Goal: Task Accomplishment & Management: Manage account settings

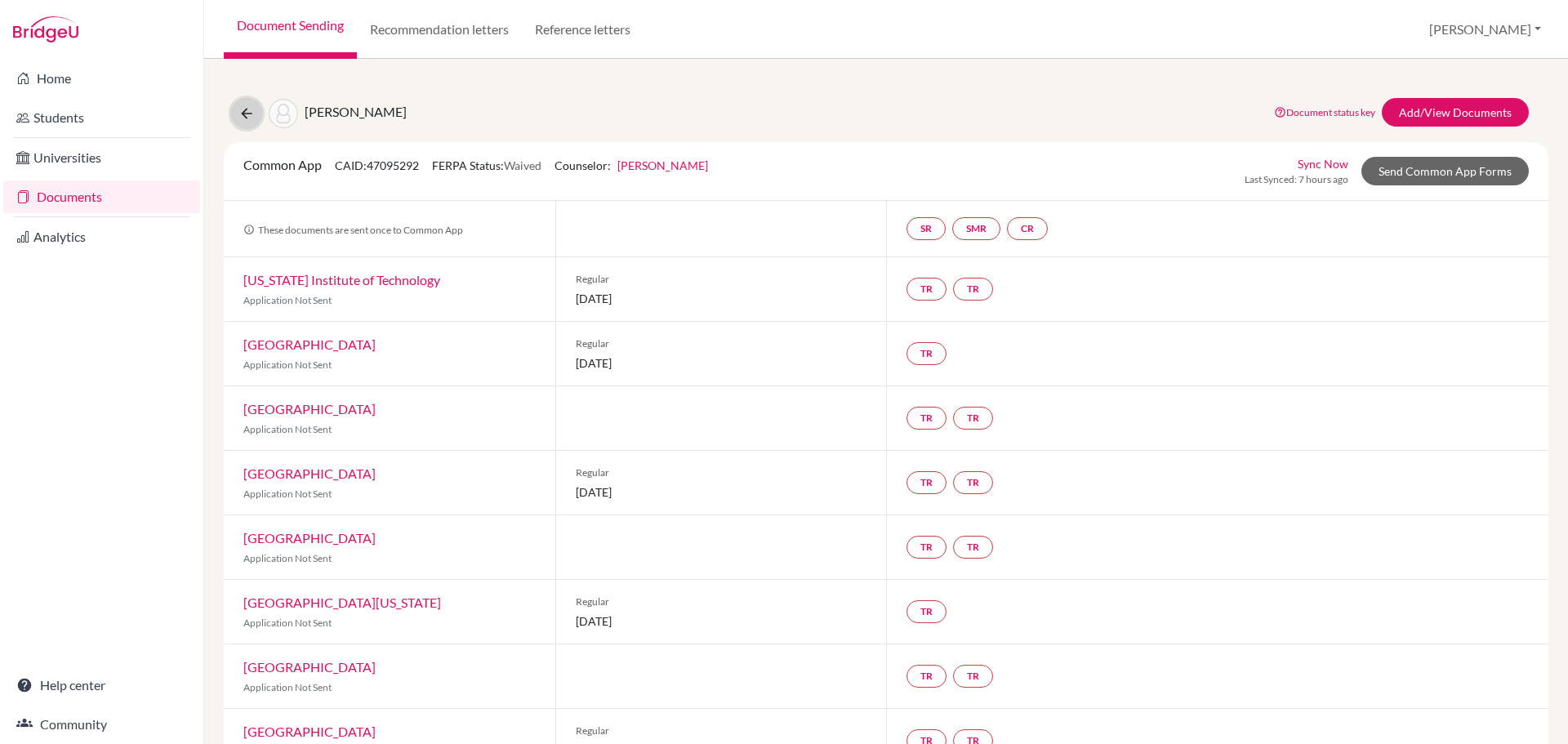
click at [242, 111] on icon at bounding box center [247, 113] width 17 height 17
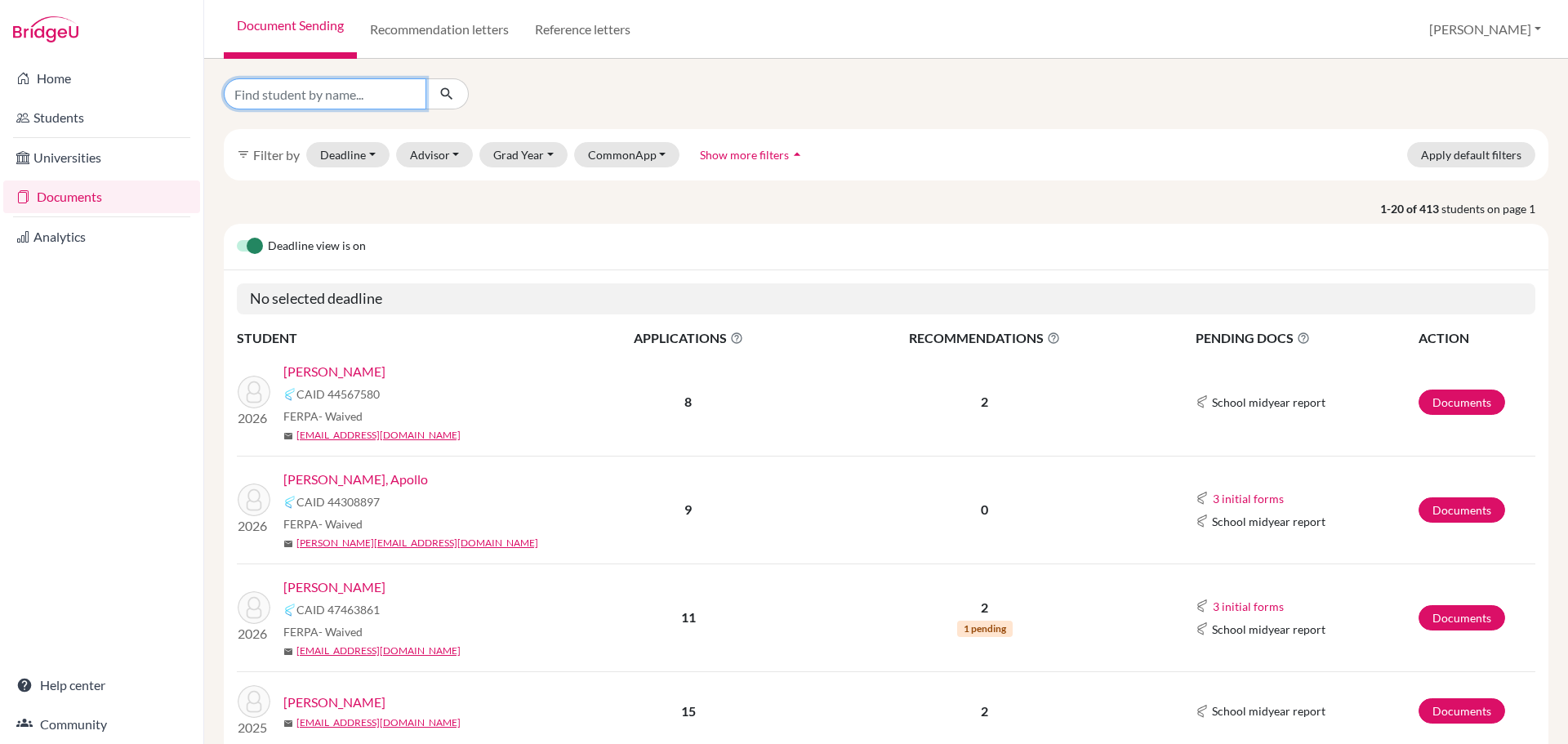
click at [338, 99] on input "Find student by name..." at bounding box center [325, 94] width 203 height 31
type input "ste"
click button "submit" at bounding box center [447, 94] width 43 height 31
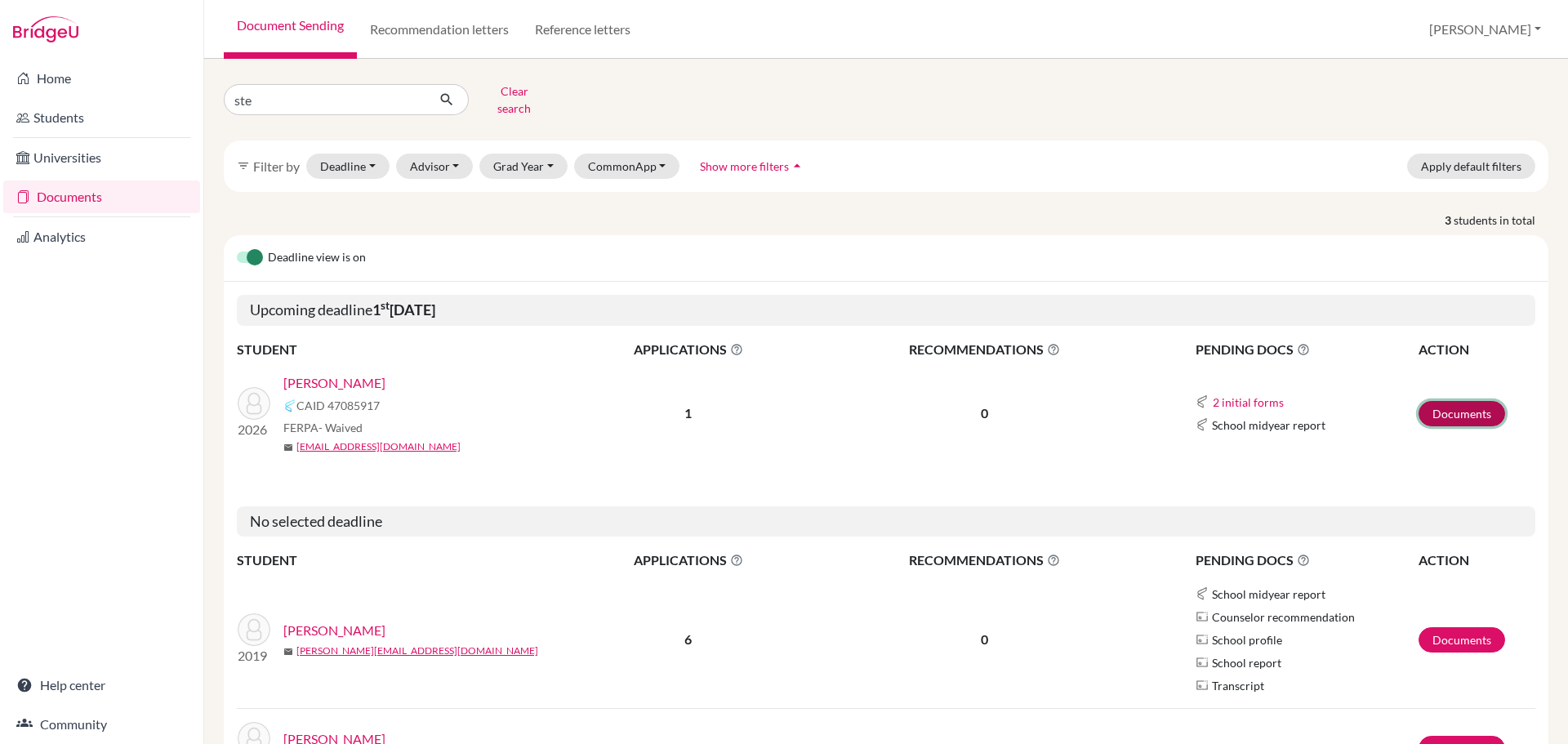
click at [1451, 401] on link "Documents" at bounding box center [1462, 413] width 87 height 25
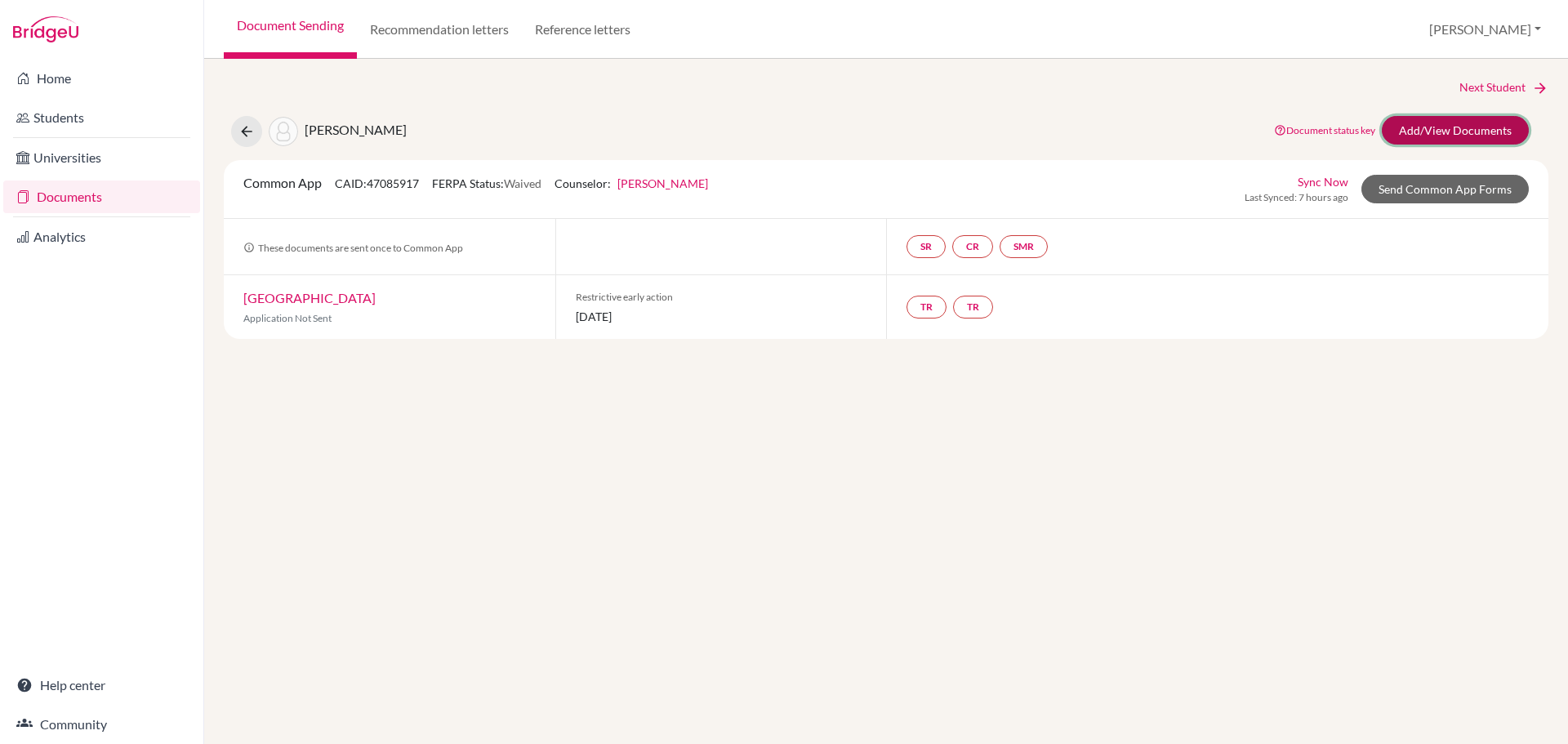
click at [1437, 132] on link "Add/View Documents" at bounding box center [1456, 130] width 147 height 29
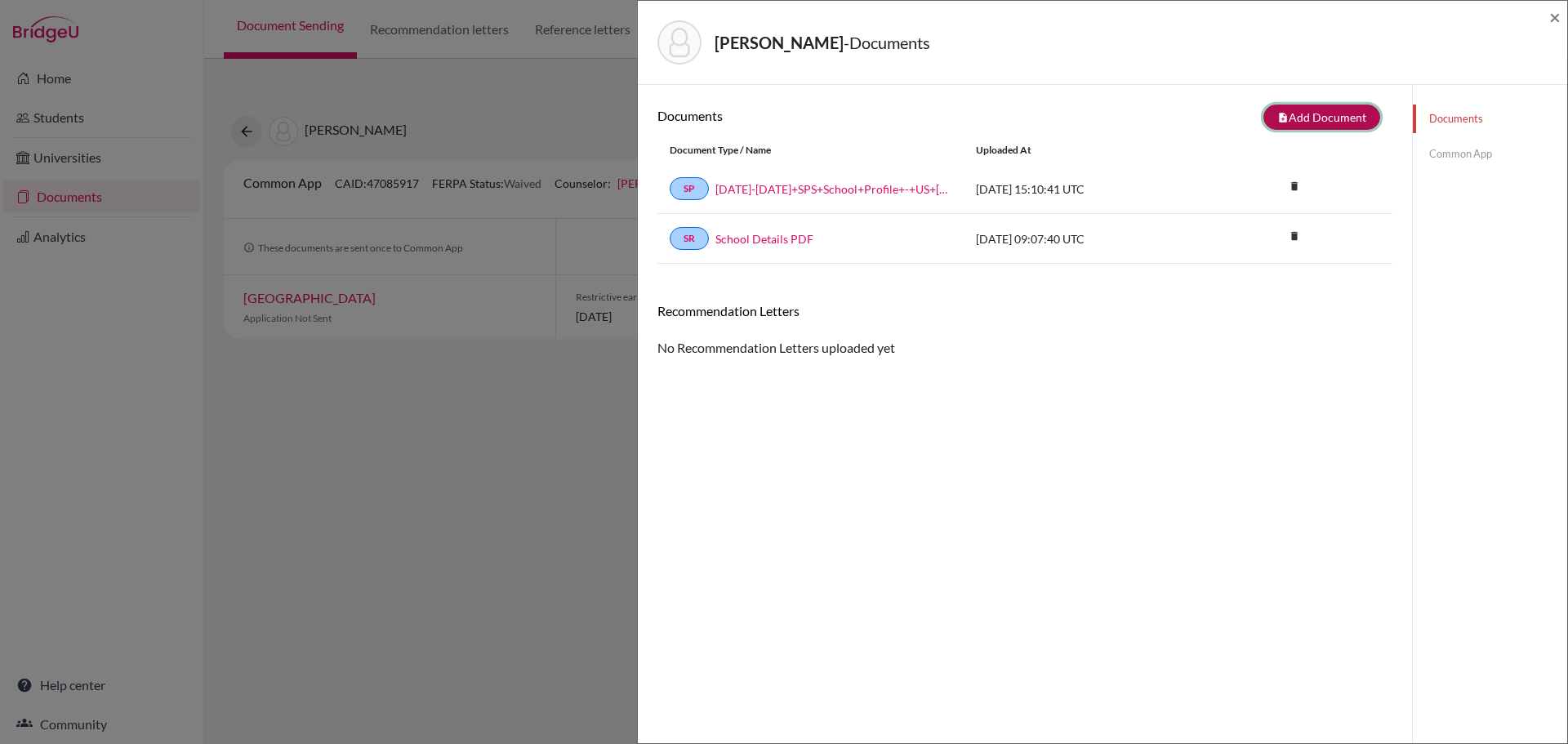
click at [1321, 123] on button "note_add Add Document" at bounding box center [1321, 116] width 117 height 25
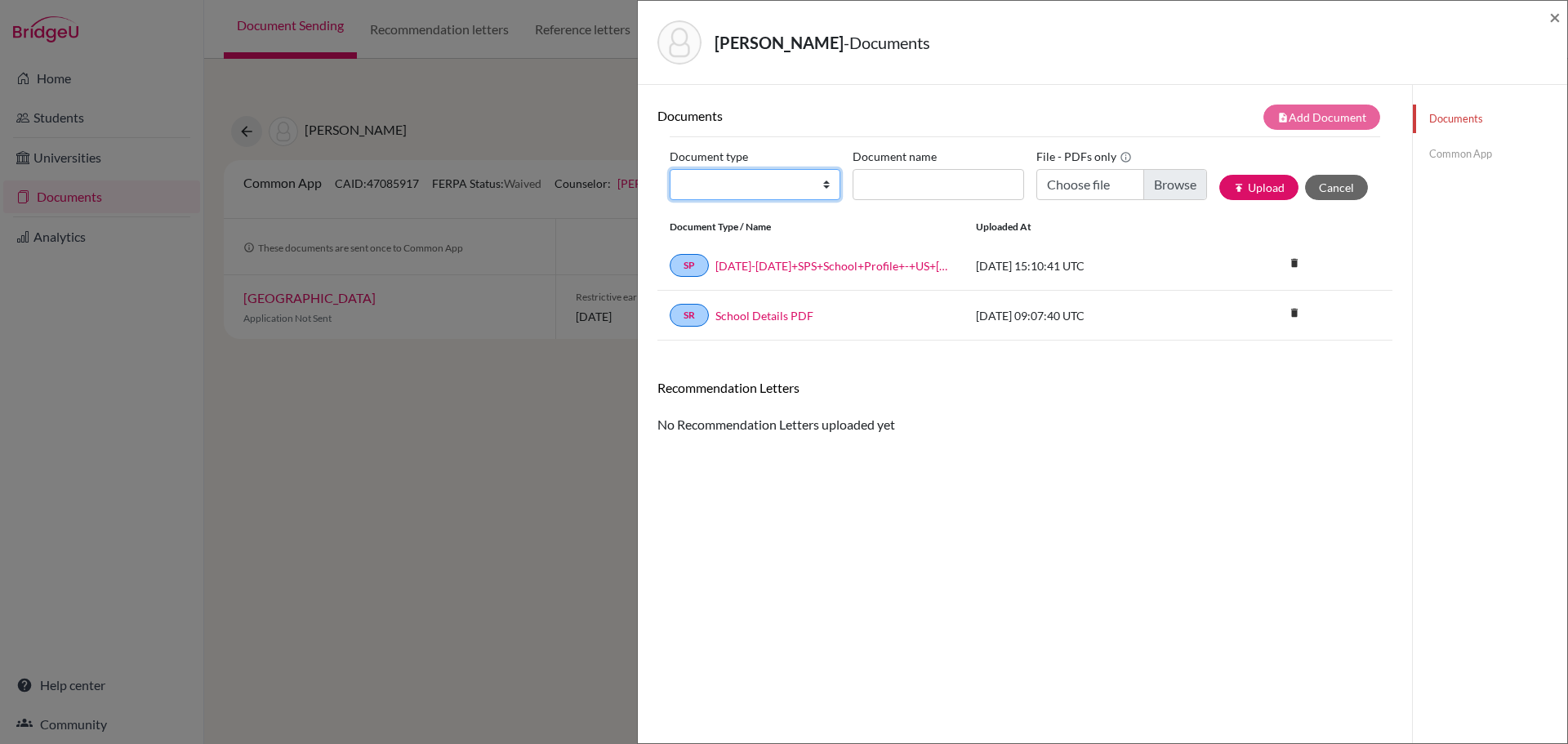
click at [824, 190] on select "Change explanation for Common App reports Counselor recommendation Internationa…" at bounding box center [755, 184] width 170 height 31
select select "2"
click at [670, 169] on select "Change explanation for Common App reports Counselor recommendation Internationa…" at bounding box center [755, 184] width 170 height 31
click at [891, 195] on input "Document name" at bounding box center [937, 184] width 170 height 31
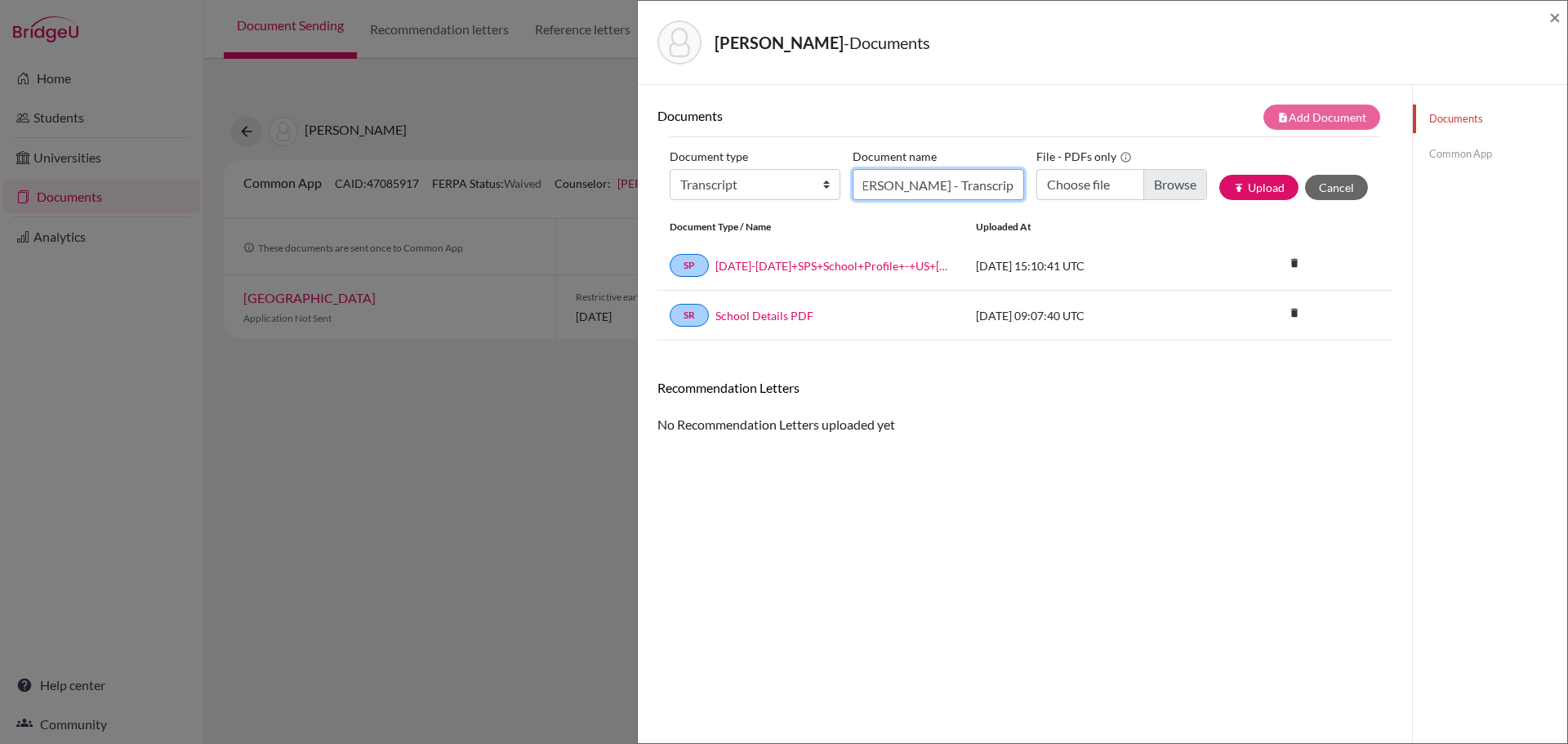
type input "[PERSON_NAME] - Transcript"
click at [1159, 191] on input "Choose file" at bounding box center [1121, 184] width 170 height 31
type input "C:\fakepath\[PERSON_NAME] - Transcript.pdf"
click at [1241, 187] on button "publish Upload" at bounding box center [1258, 187] width 79 height 25
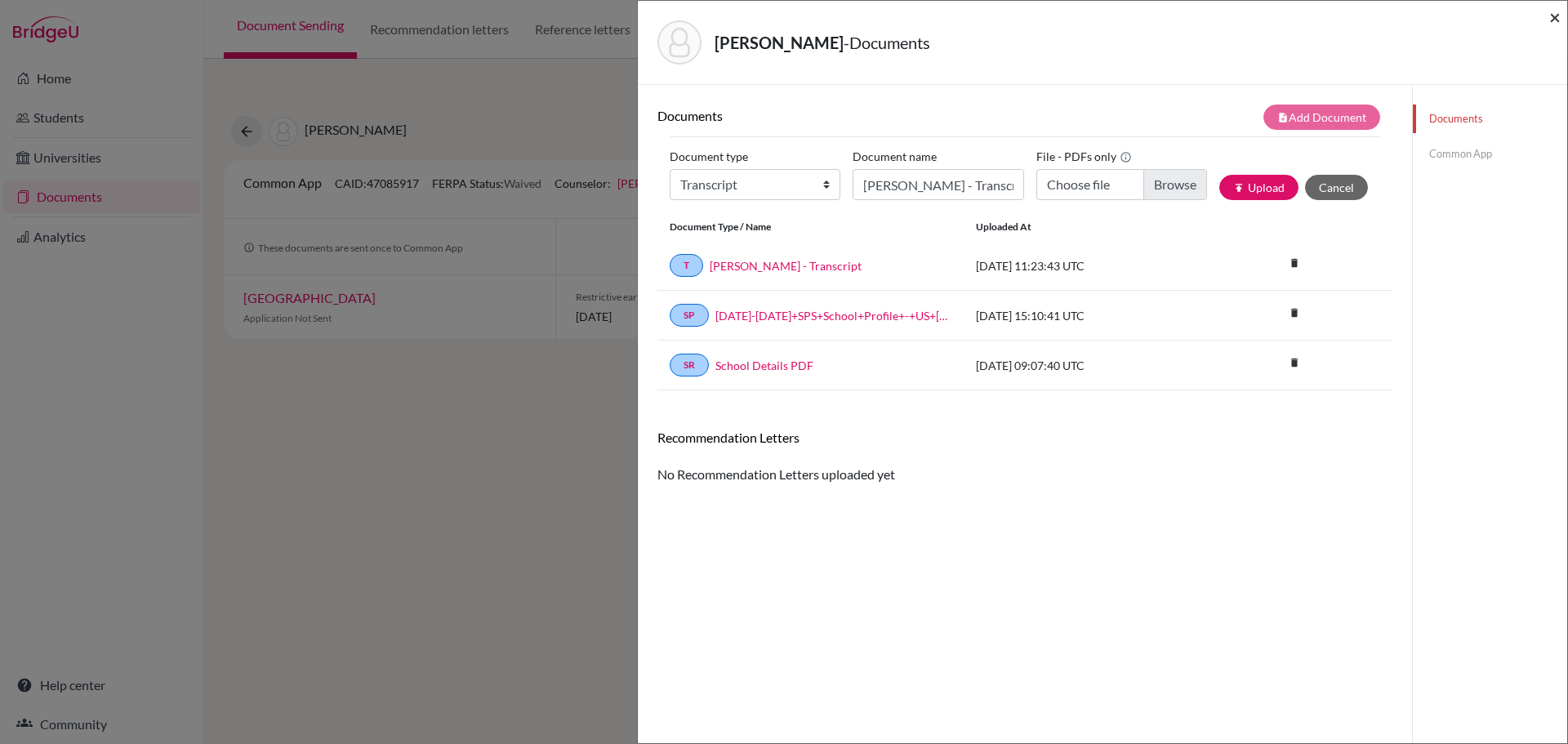
click at [1553, 15] on span "×" at bounding box center [1555, 17] width 11 height 24
